Goal: Check status: Check status

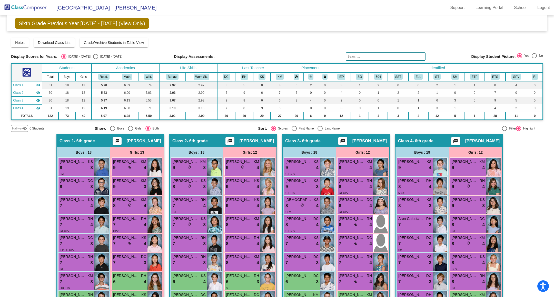
scroll to position [89, 0]
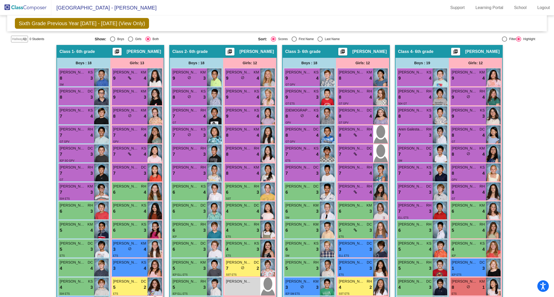
click at [29, 11] on img at bounding box center [25, 7] width 51 height 15
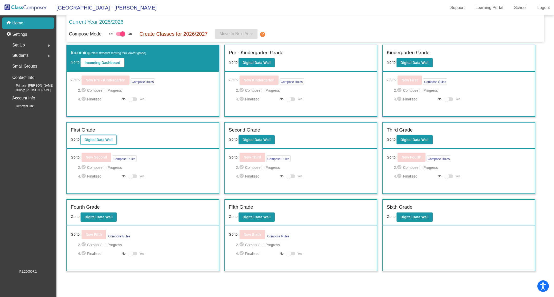
click at [102, 138] on b "Digital Data Wall" at bounding box center [99, 140] width 28 height 4
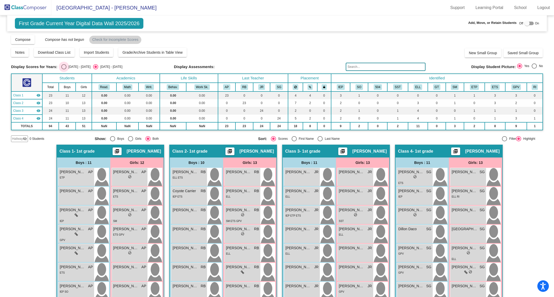
click at [63, 67] on div "Select an option" at bounding box center [63, 66] width 5 height 5
click at [64, 69] on input "[DATE] - [DATE]" at bounding box center [64, 69] width 0 height 0
radio input "true"
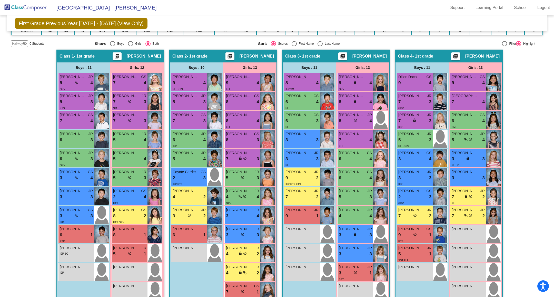
scroll to position [85, 0]
click at [27, 8] on img at bounding box center [25, 7] width 51 height 15
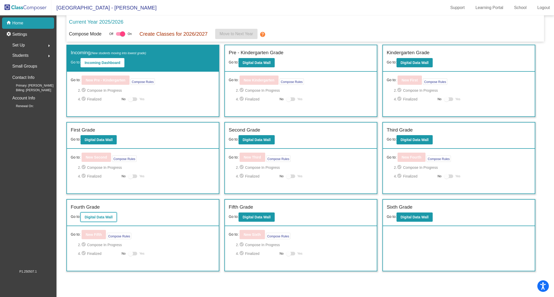
click at [103, 218] on button "Digital Data Wall" at bounding box center [99, 216] width 36 height 9
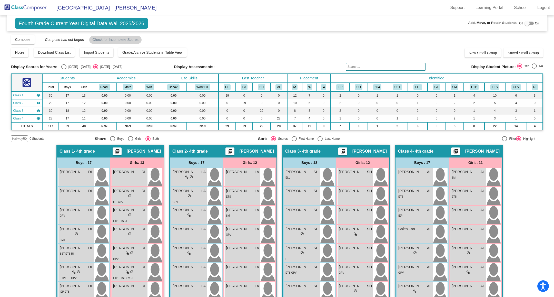
click at [63, 68] on div "Select an option" at bounding box center [63, 66] width 5 height 5
click at [64, 69] on input "[DATE] - [DATE]" at bounding box center [64, 69] width 0 height 0
radio input "true"
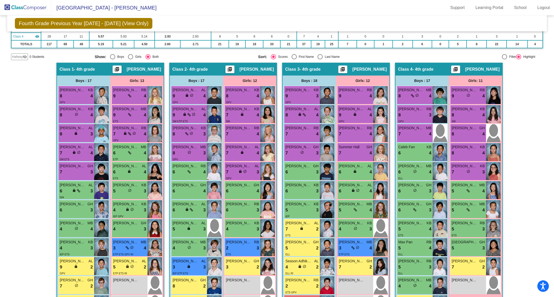
scroll to position [71, 0]
